Goal: Ask a question

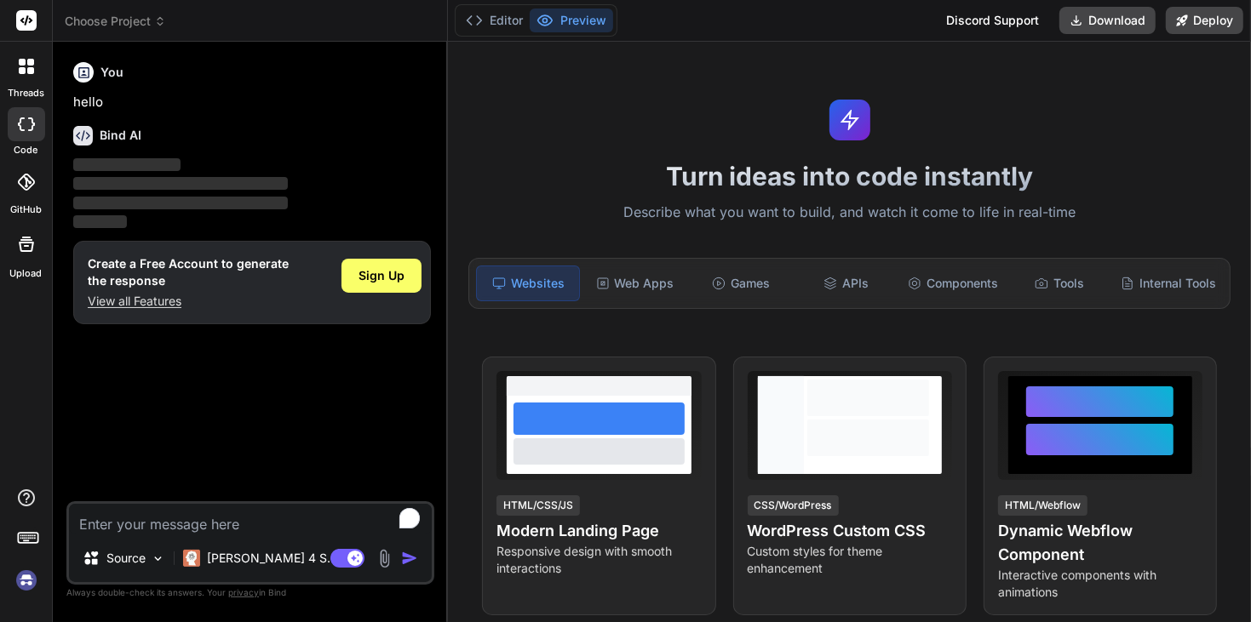
click at [20, 134] on div at bounding box center [26, 124] width 37 height 34
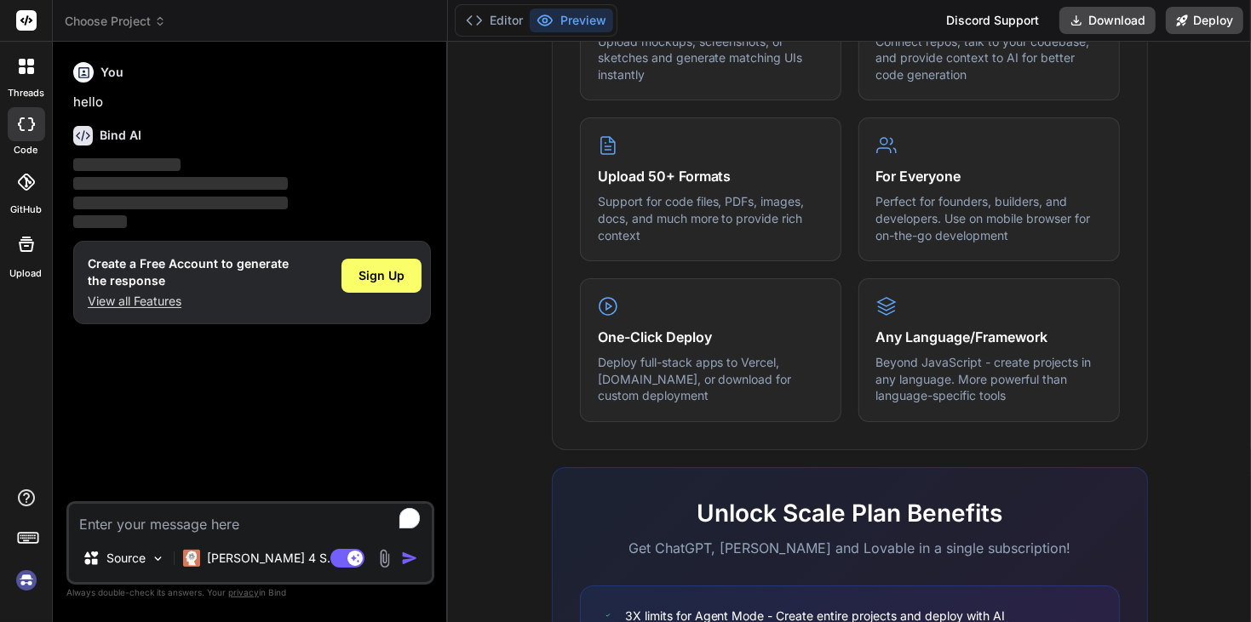
scroll to position [953, 0]
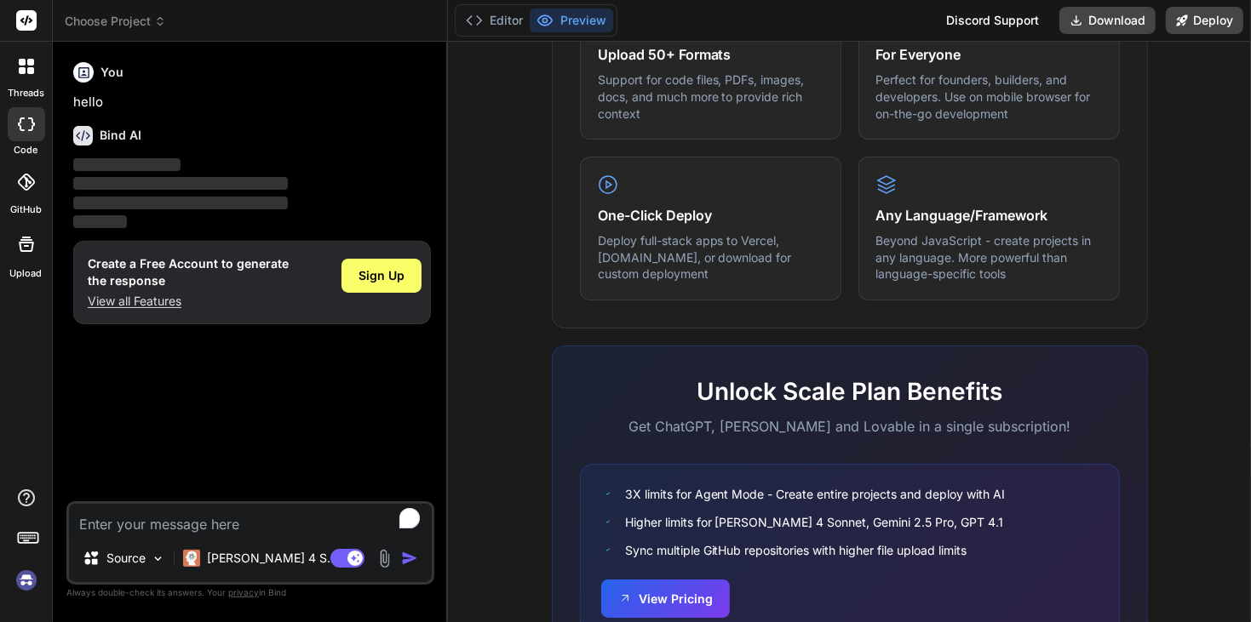
click at [201, 514] on textarea "To enrich screen reader interactions, please activate Accessibility in Grammarl…" at bounding box center [250, 519] width 363 height 31
type textarea "x"
type textarea "."
type textarea "x"
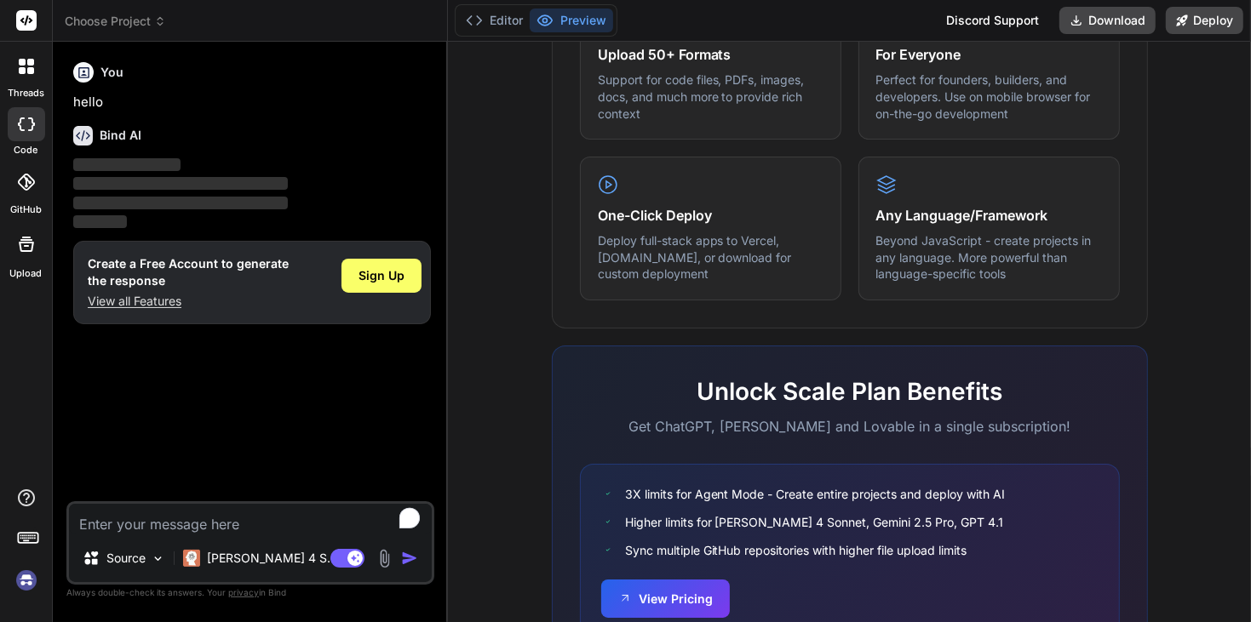
type textarea "/"
type textarea "x"
type textarea "/k"
type textarea "x"
type textarea "/ki"
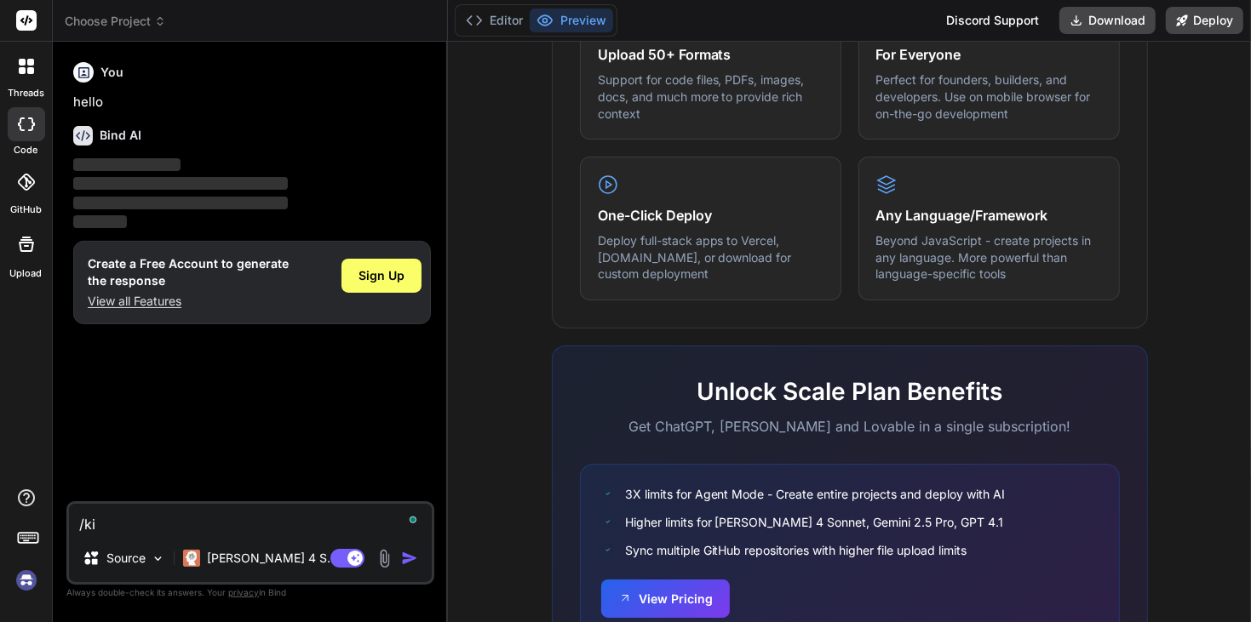
type textarea "x"
type textarea "/kil"
type textarea "x"
type textarea "/kill"
click at [414, 566] on img "button" at bounding box center [409, 558] width 17 height 17
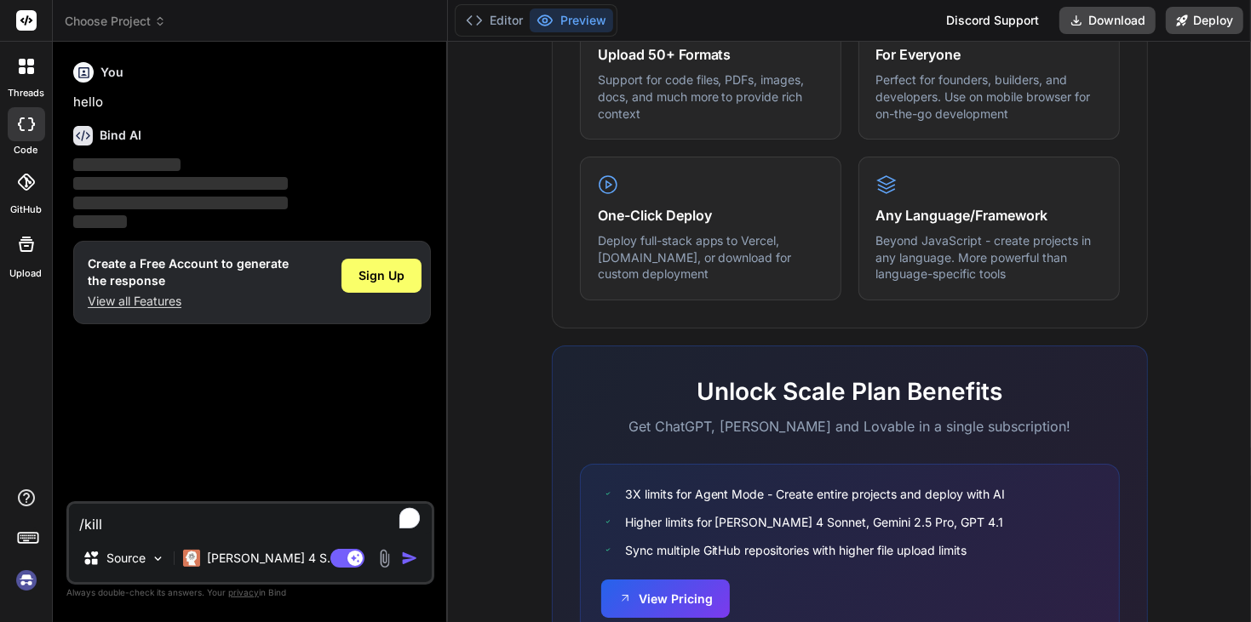
click at [412, 566] on img "button" at bounding box center [409, 558] width 17 height 17
click at [409, 559] on img "button" at bounding box center [409, 558] width 17 height 17
click at [417, 553] on img "button" at bounding box center [409, 558] width 17 height 17
